Goal: Information Seeking & Learning: Check status

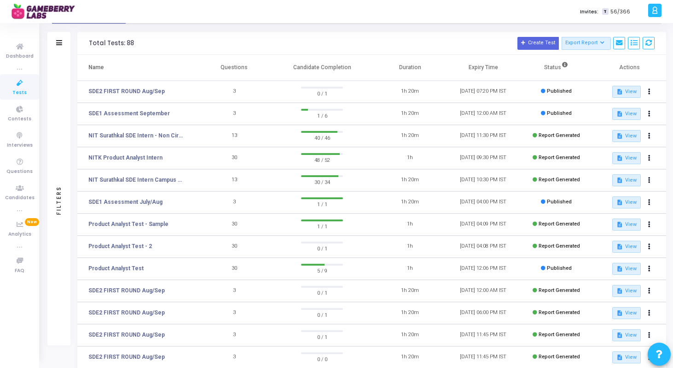
scroll to position [29, 0]
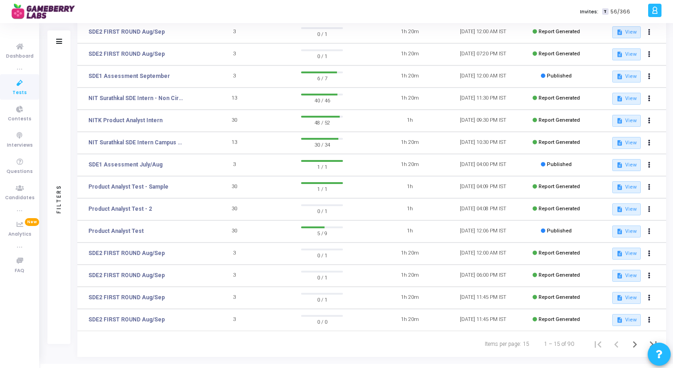
scroll to position [123, 0]
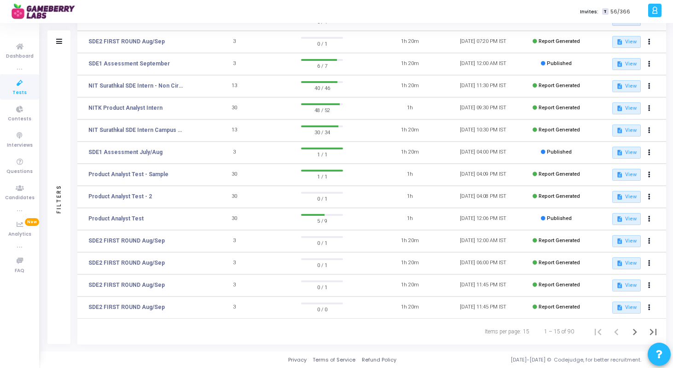
click at [164, 262] on td "SDE2 FIRST ROUND Aug/Sep" at bounding box center [137, 263] width 120 height 22
click at [637, 331] on icon "Next page" at bounding box center [635, 331] width 4 height 6
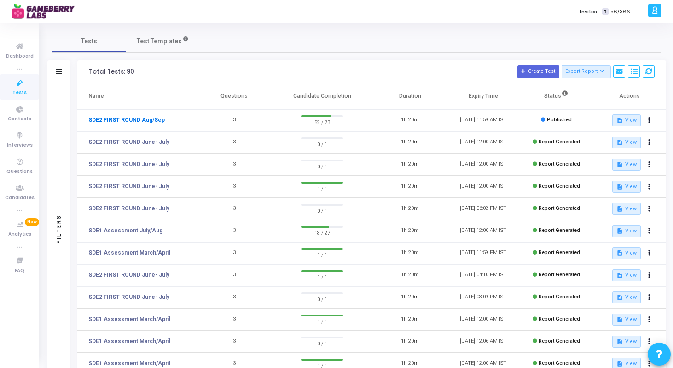
click at [140, 121] on link "SDE2 FIRST ROUND Aug/Sep" at bounding box center [126, 120] width 76 height 8
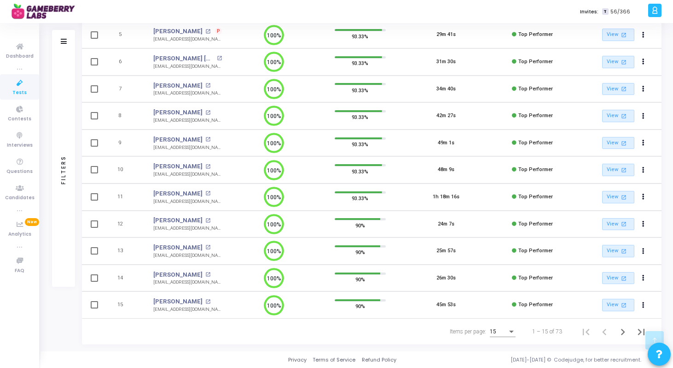
click at [497, 328] on div "15" at bounding box center [499, 331] width 18 height 6
click at [494, 326] on span "50" at bounding box center [504, 326] width 26 height 17
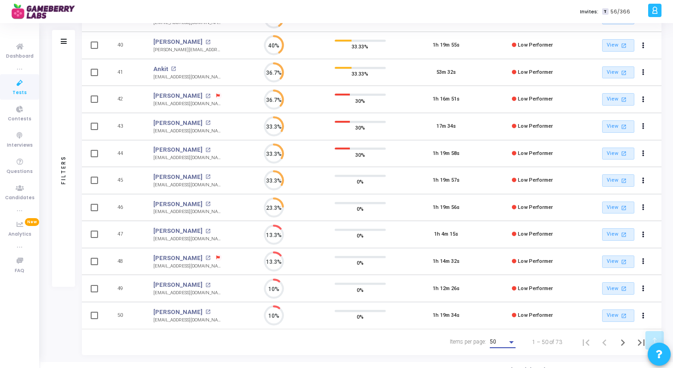
scroll to position [1167, 0]
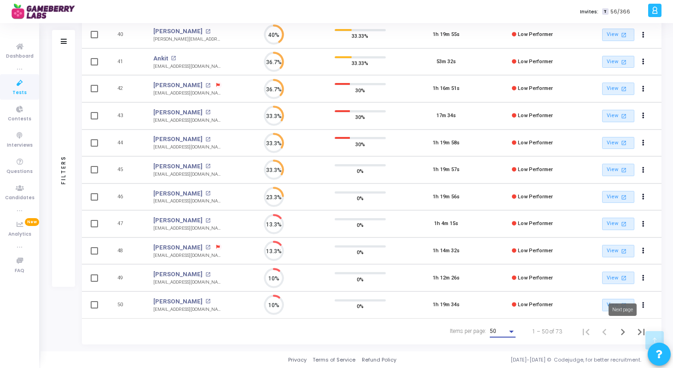
click at [622, 329] on icon "Next page" at bounding box center [623, 331] width 4 height 6
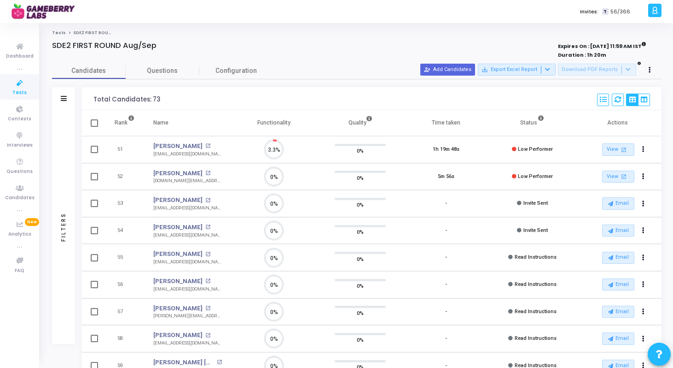
scroll to position [19, 23]
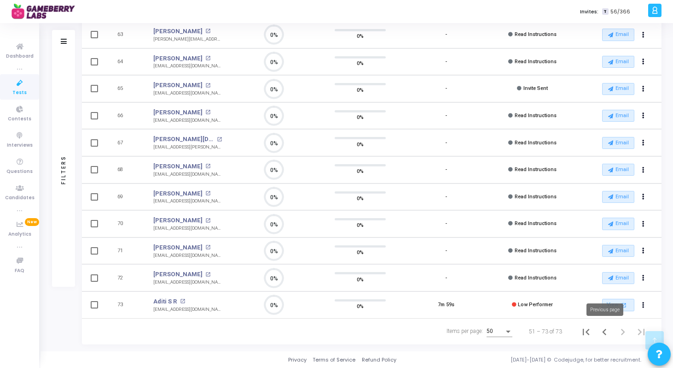
click at [604, 334] on icon "Previous page" at bounding box center [604, 331] width 13 height 13
